Goal: Information Seeking & Learning: Learn about a topic

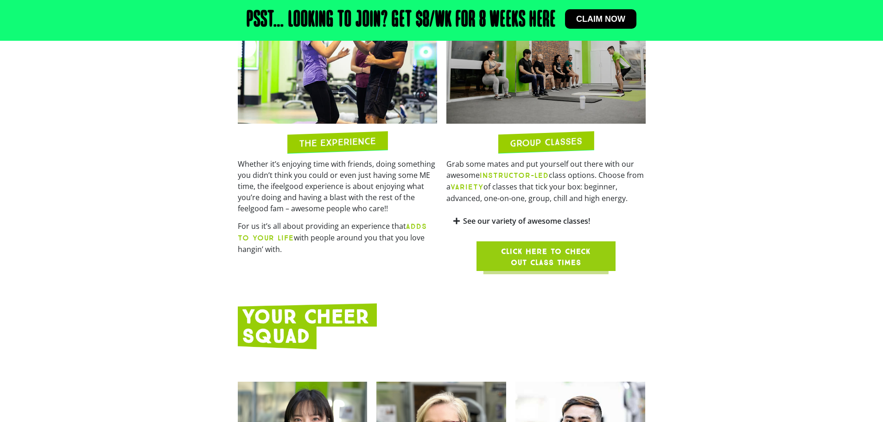
scroll to position [834, 0]
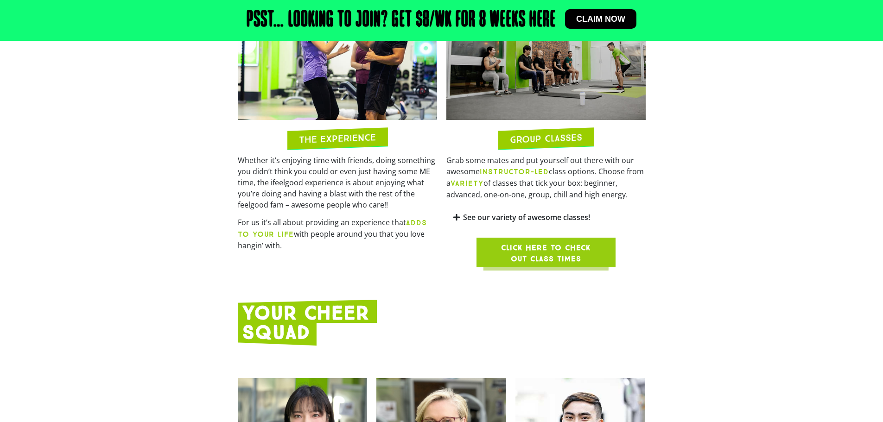
click at [525, 212] on link "See our variety of awesome classes!" at bounding box center [526, 217] width 127 height 10
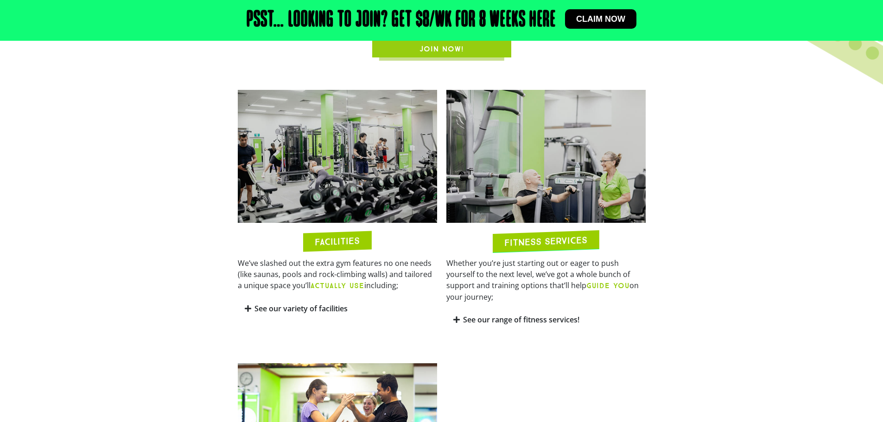
scroll to position [463, 0]
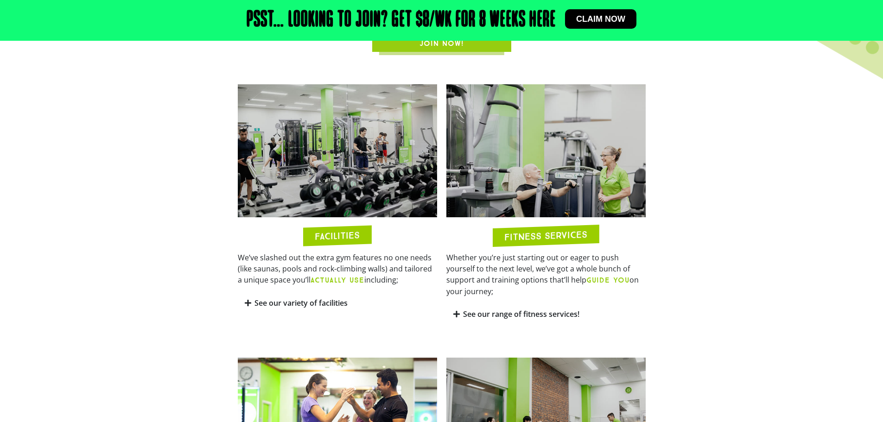
click at [308, 302] on link "See our variety of facilities" at bounding box center [300, 303] width 93 height 10
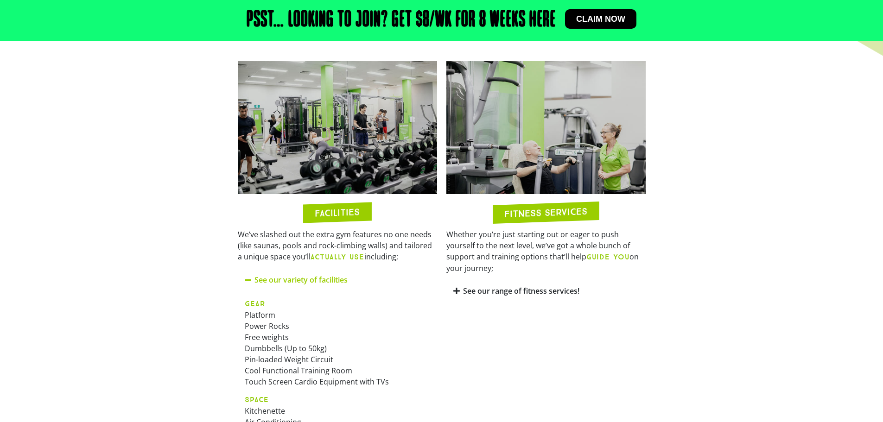
scroll to position [510, 0]
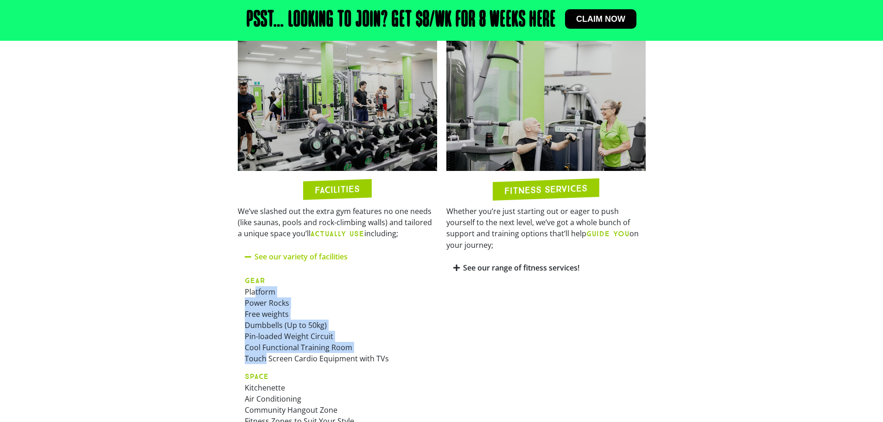
drag, startPoint x: 256, startPoint y: 293, endPoint x: 265, endPoint y: 359, distance: 66.9
click at [265, 359] on p "GEAR Platform Power Rocks Free weights Dumbbells (Up to 50kg) Pin-loaded Weight…" at bounding box center [337, 319] width 185 height 89
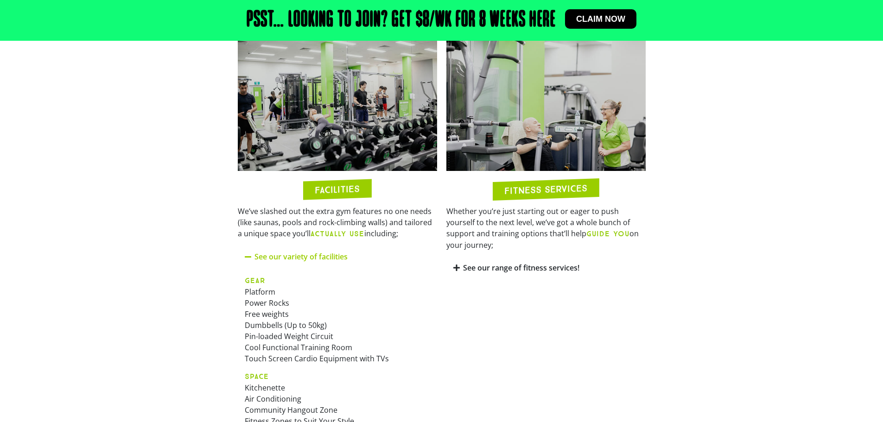
click at [346, 369] on div "GEAR Platform Power Rocks Free weights Dumbbells (Up to 50kg) Pin-loaded Weight…" at bounding box center [337, 391] width 199 height 246
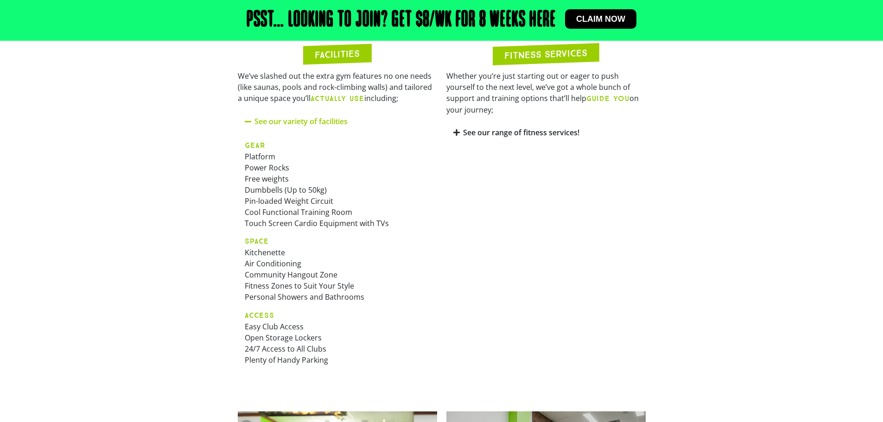
scroll to position [649, 0]
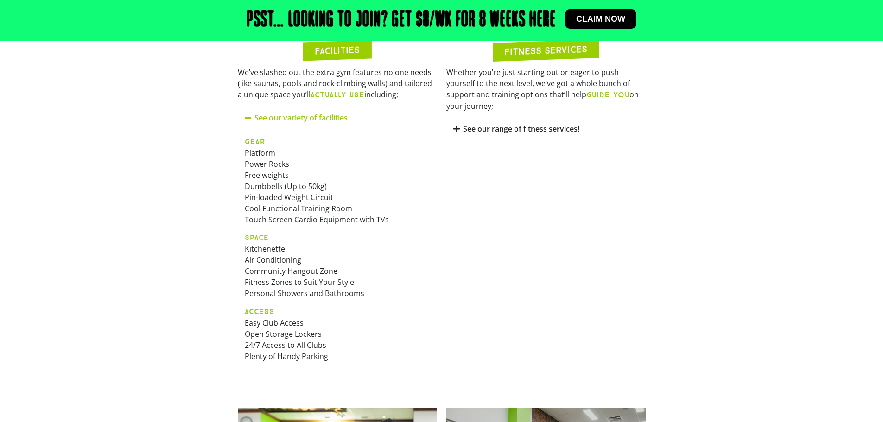
click at [487, 124] on link "See our range of fitness services!" at bounding box center [521, 129] width 116 height 10
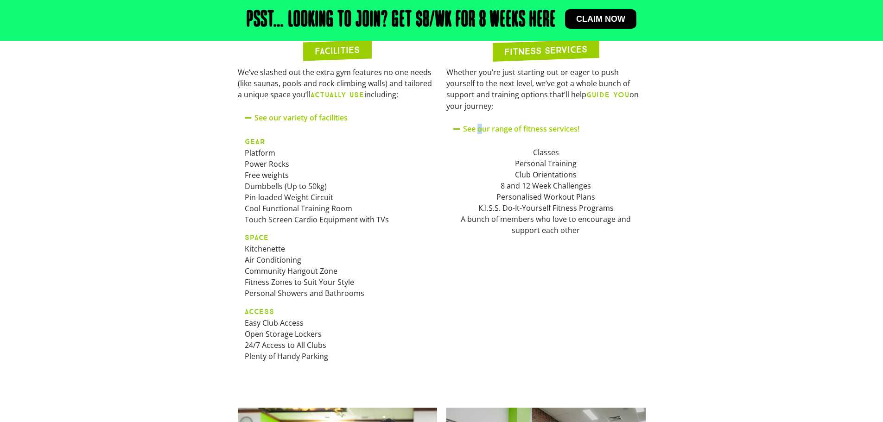
click at [478, 124] on link "See our range of fitness services!" at bounding box center [521, 129] width 116 height 10
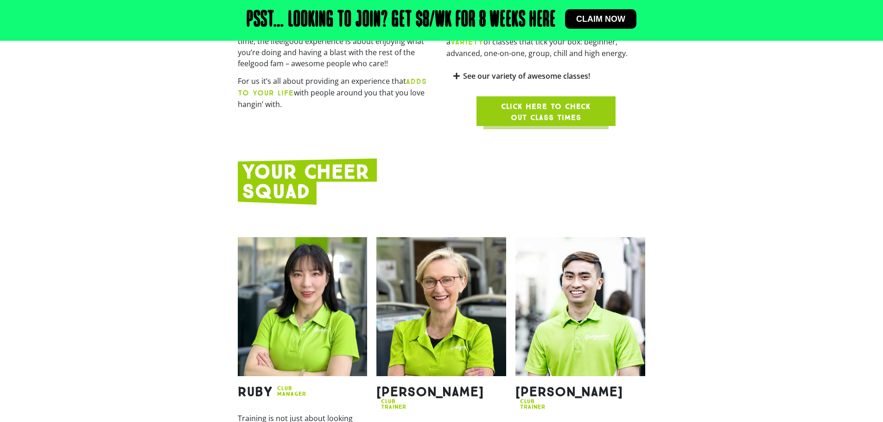
scroll to position [1344, 0]
